Goal: Use online tool/utility: Utilize a website feature to perform a specific function

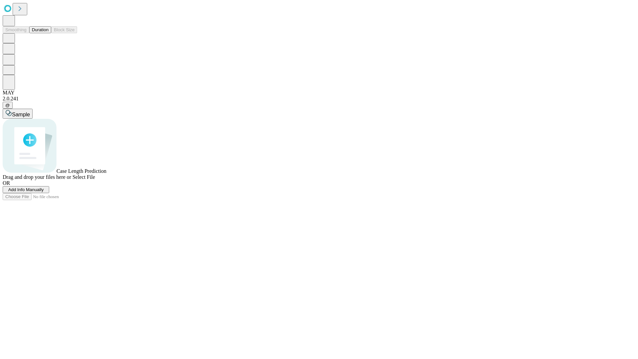
click at [95, 180] on span "Select File" at bounding box center [83, 177] width 23 height 6
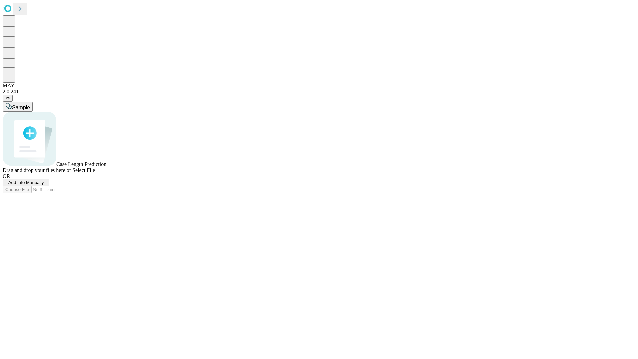
click at [95, 173] on span "Select File" at bounding box center [83, 170] width 23 height 6
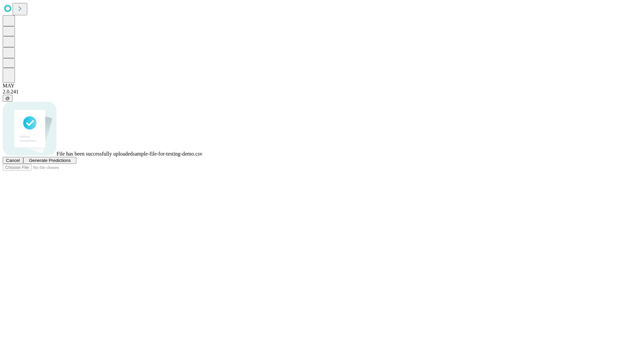
click at [70, 163] on span "Generate Predictions" at bounding box center [50, 160] width 42 height 5
